Goal: Information Seeking & Learning: Learn about a topic

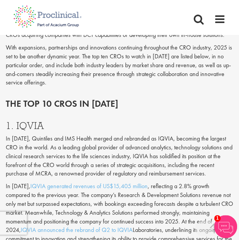
scroll to position [683, 0]
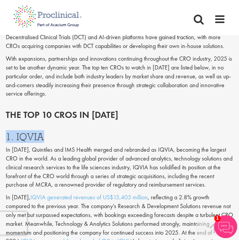
drag, startPoint x: 58, startPoint y: 97, endPoint x: 6, endPoint y: 104, distance: 52.6
click at [6, 132] on h3 "1. IQVIA" at bounding box center [119, 137] width 227 height 10
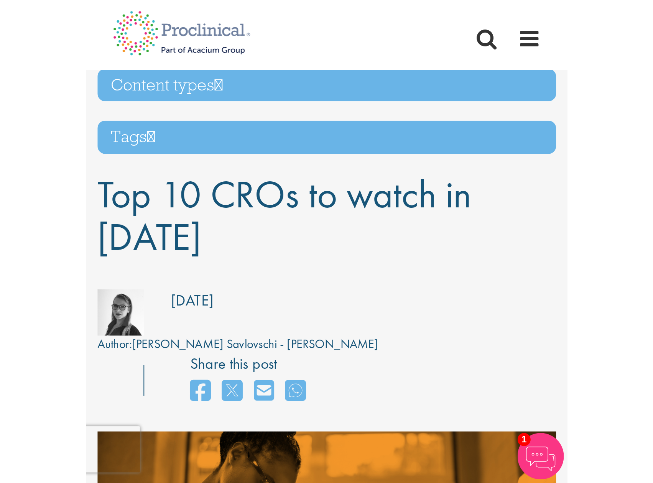
scroll to position [0, 0]
